Goal: Task Accomplishment & Management: Use online tool/utility

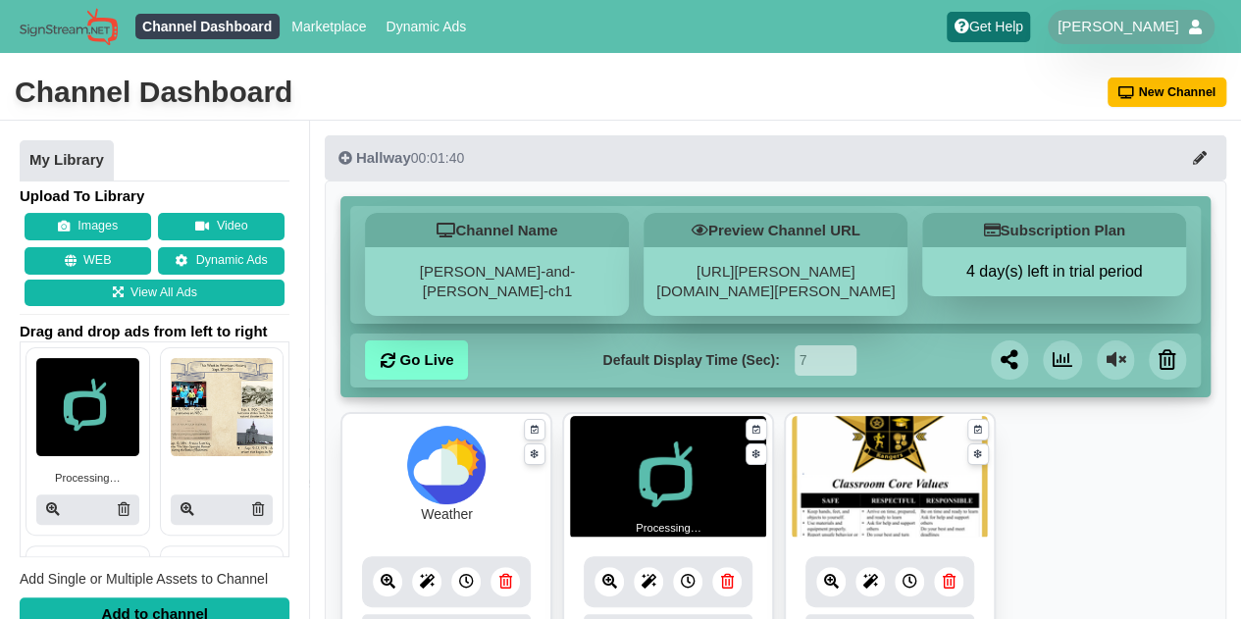
click at [125, 507] on div at bounding box center [87, 509] width 103 height 30
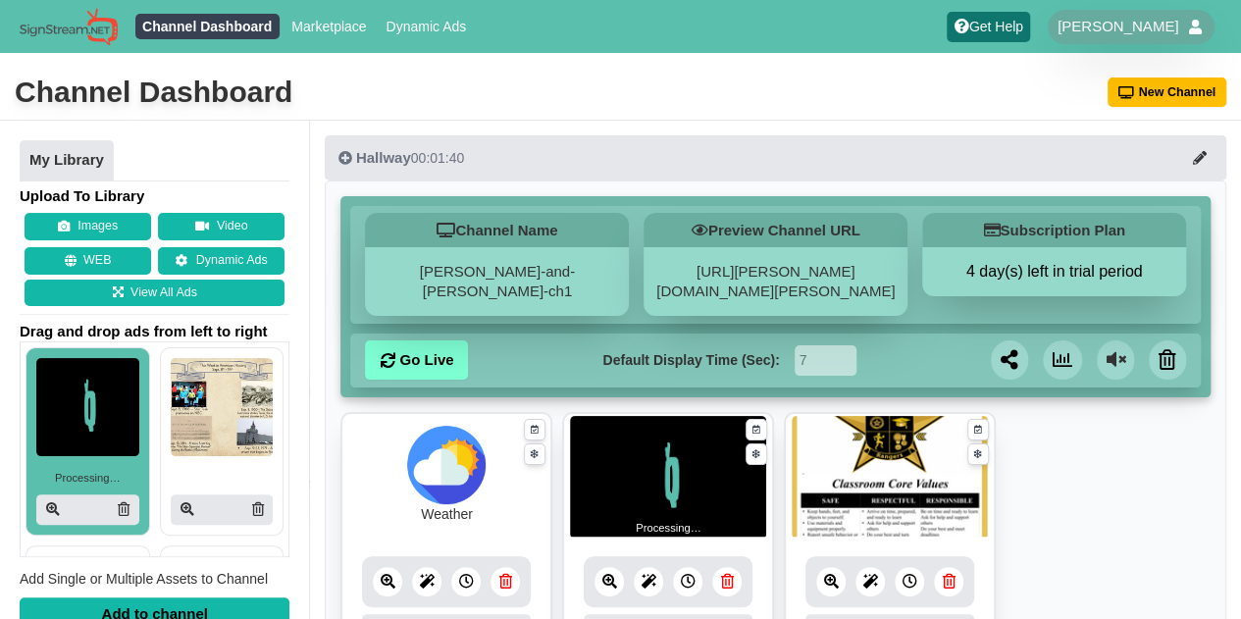
click at [118, 509] on icon at bounding box center [124, 509] width 12 height 14
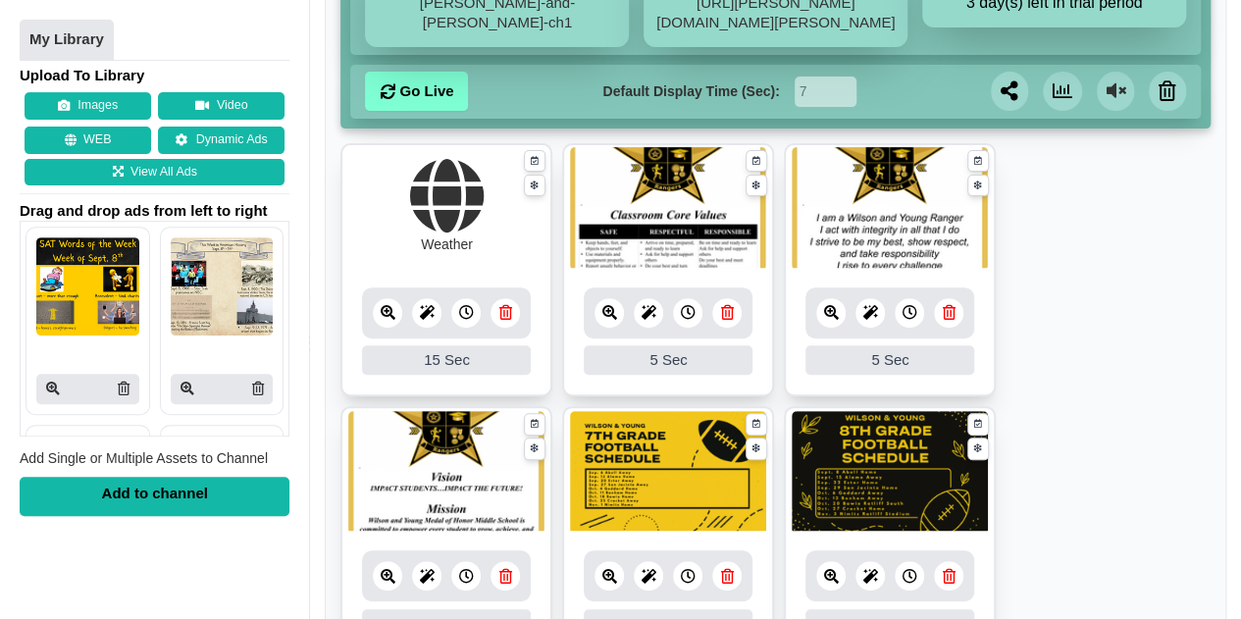
scroll to position [264, 0]
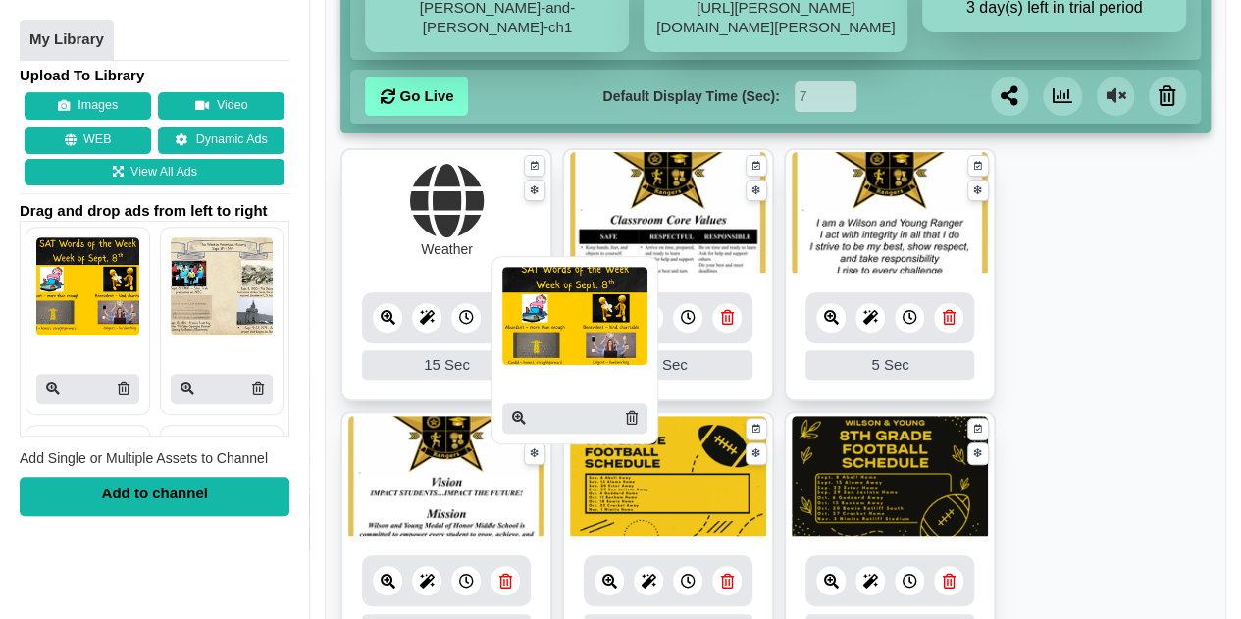
drag, startPoint x: 90, startPoint y: 301, endPoint x: 557, endPoint y: 332, distance: 467.9
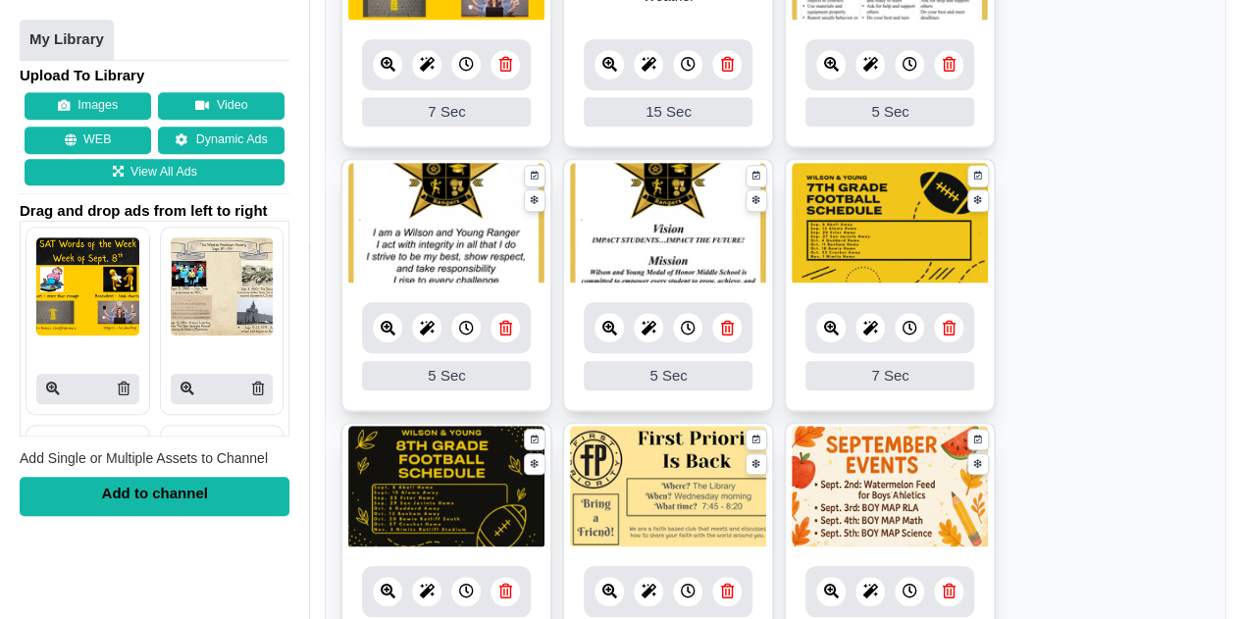
scroll to position [487, 0]
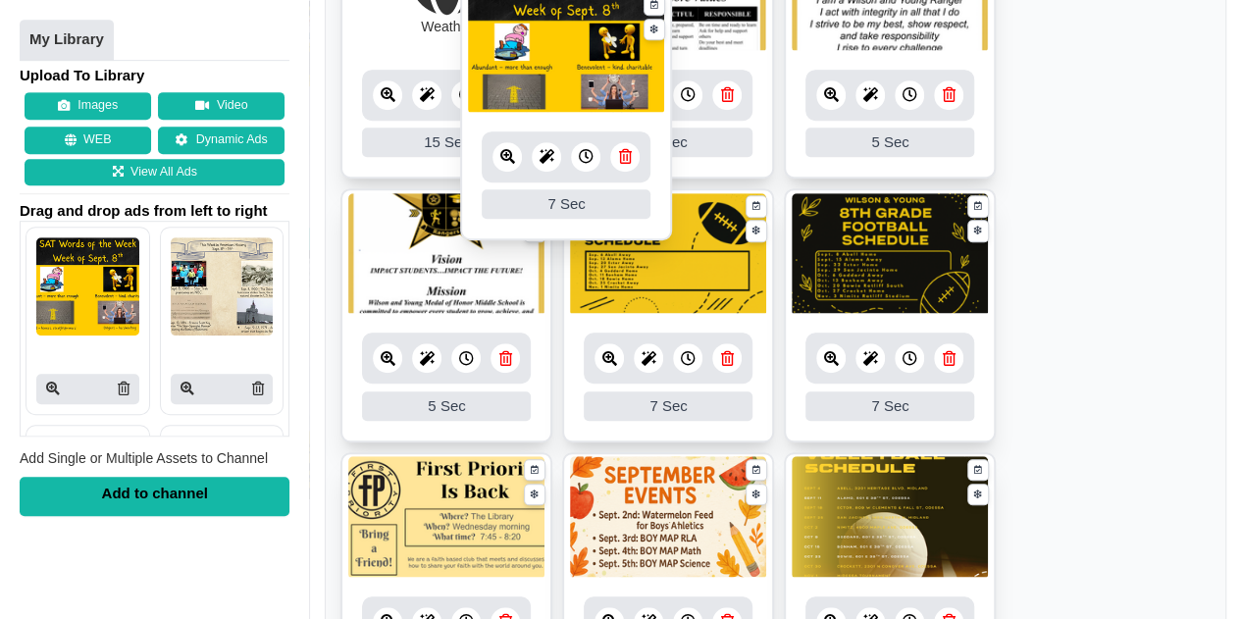
drag, startPoint x: 416, startPoint y: 54, endPoint x: 536, endPoint y: 116, distance: 134.7
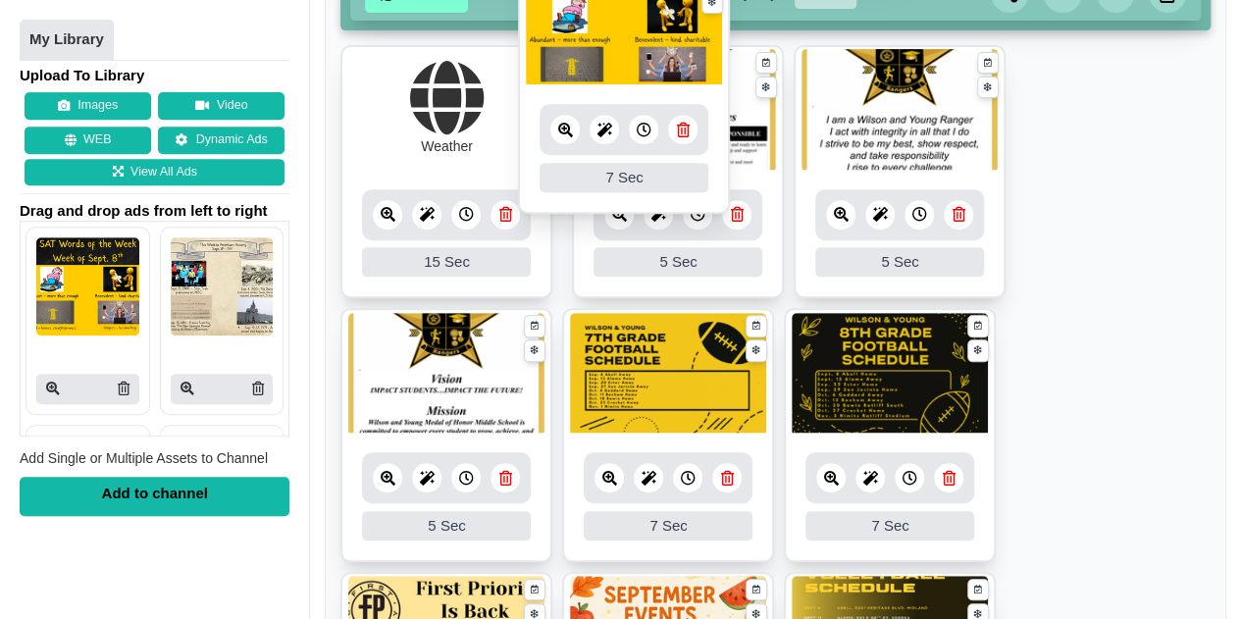
scroll to position [347, 0]
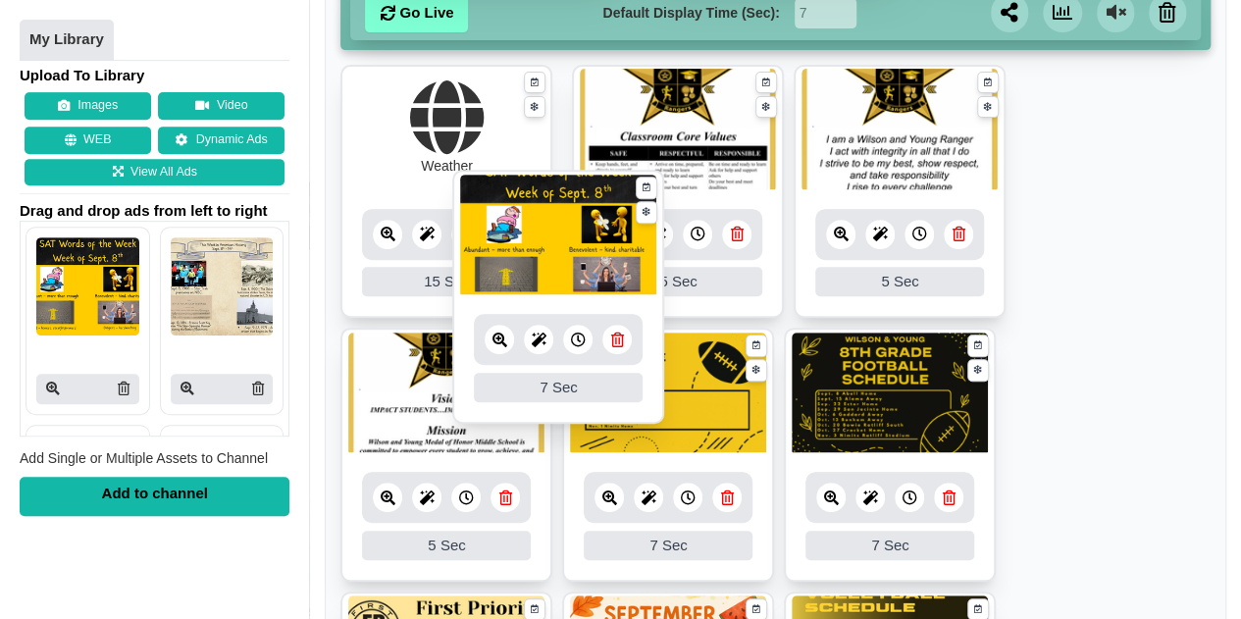
drag, startPoint x: 453, startPoint y: 278, endPoint x: 557, endPoint y: 232, distance: 113.3
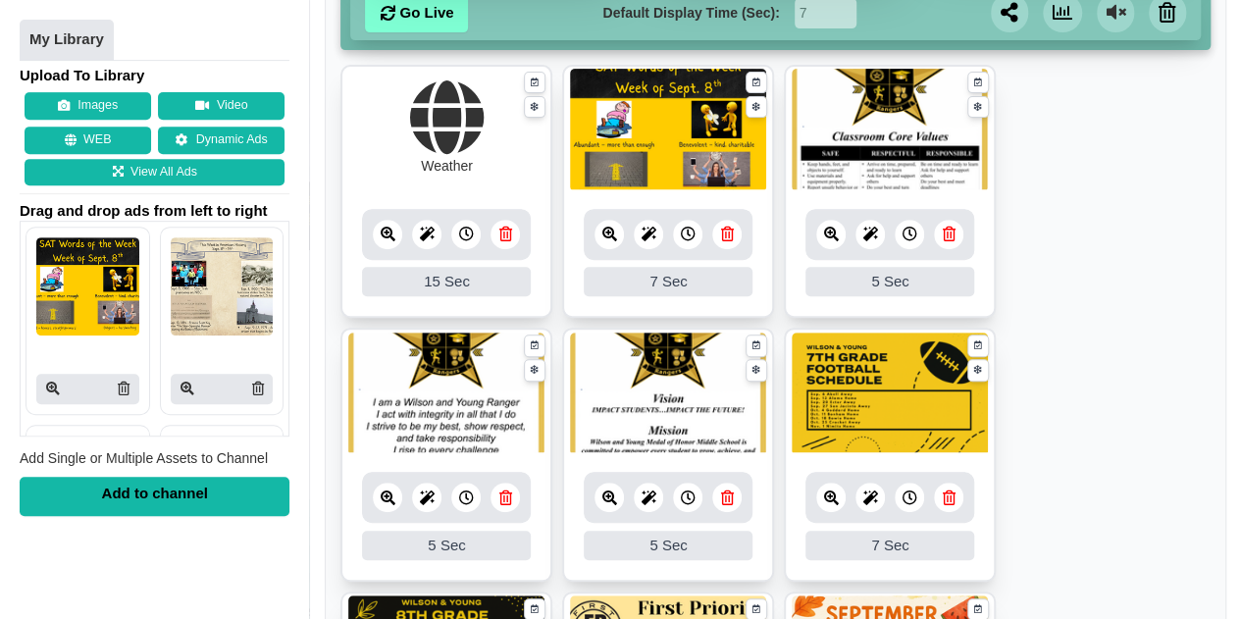
scroll to position [60, 0]
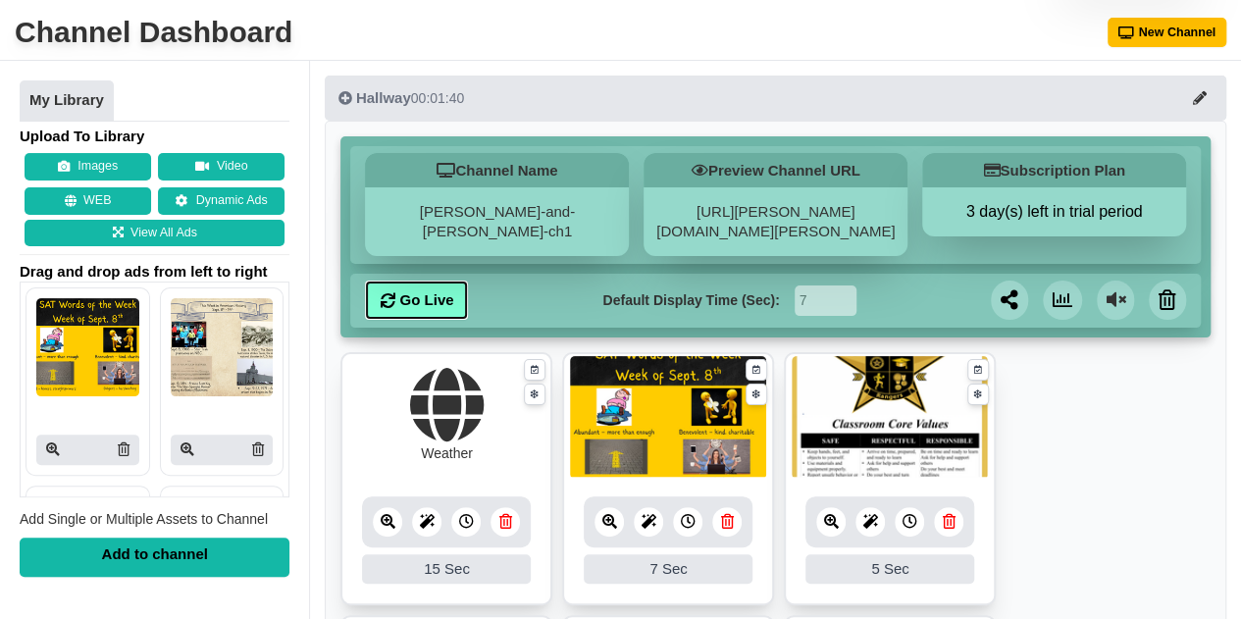
click at [446, 318] on link "Go Live" at bounding box center [416, 300] width 103 height 39
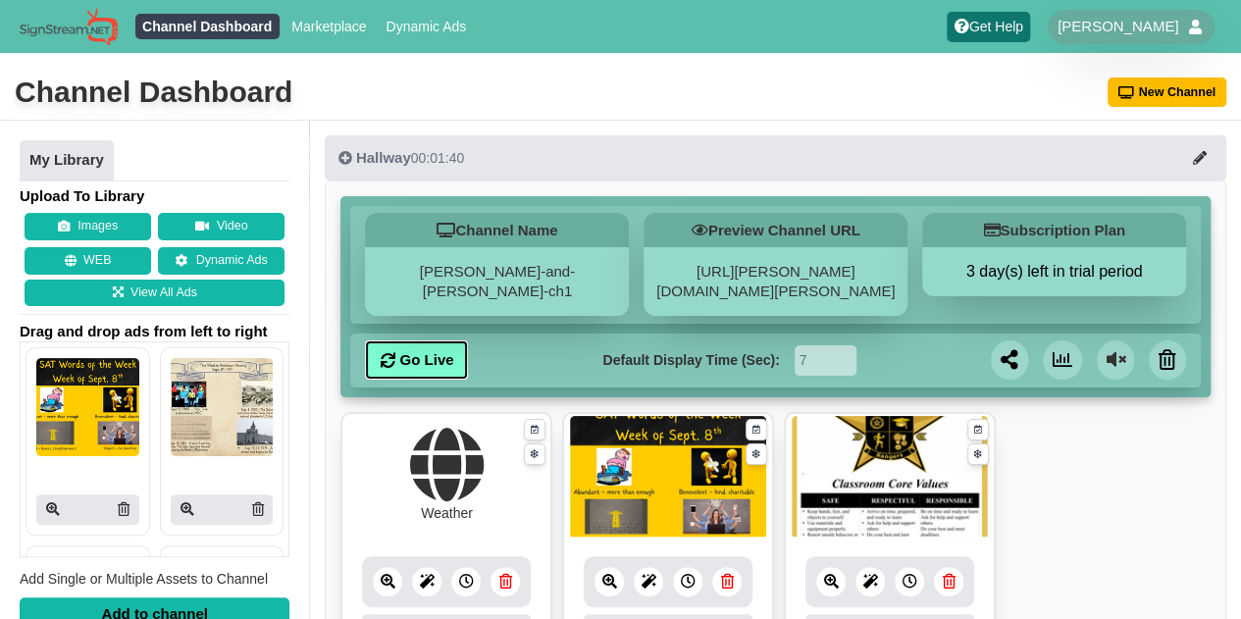
click at [393, 365] on icon at bounding box center [387, 360] width 15 height 15
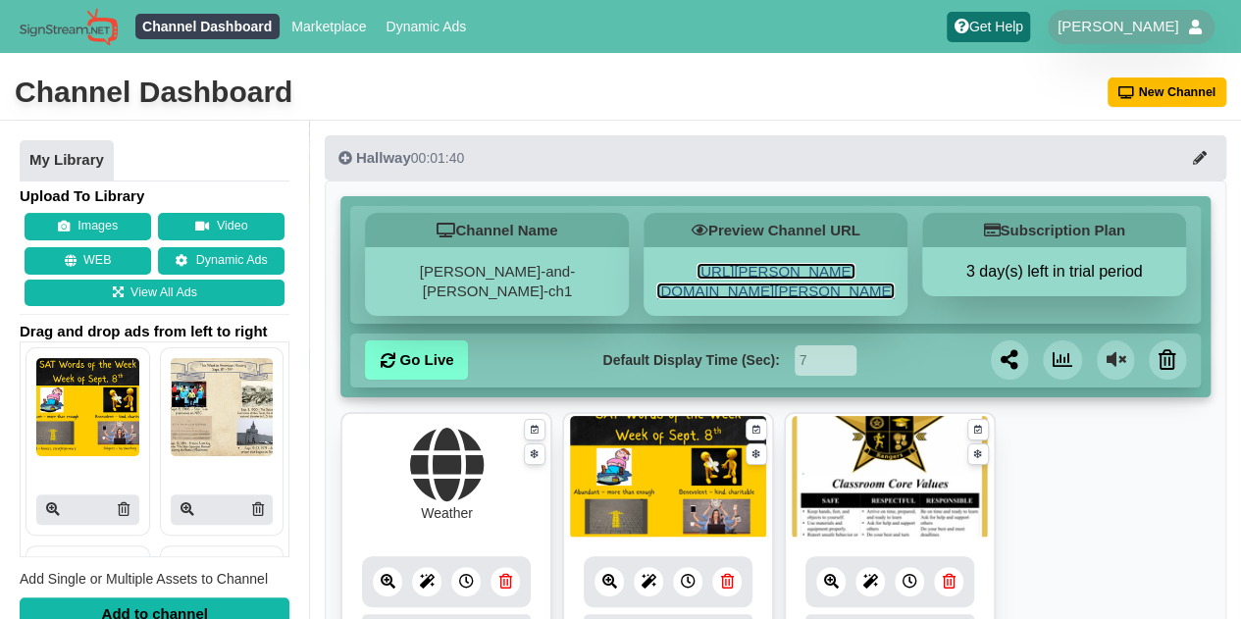
click at [752, 285] on link "[URL][PERSON_NAME][DOMAIN_NAME][PERSON_NAME]" at bounding box center [775, 281] width 238 height 36
